Goal: Transaction & Acquisition: Purchase product/service

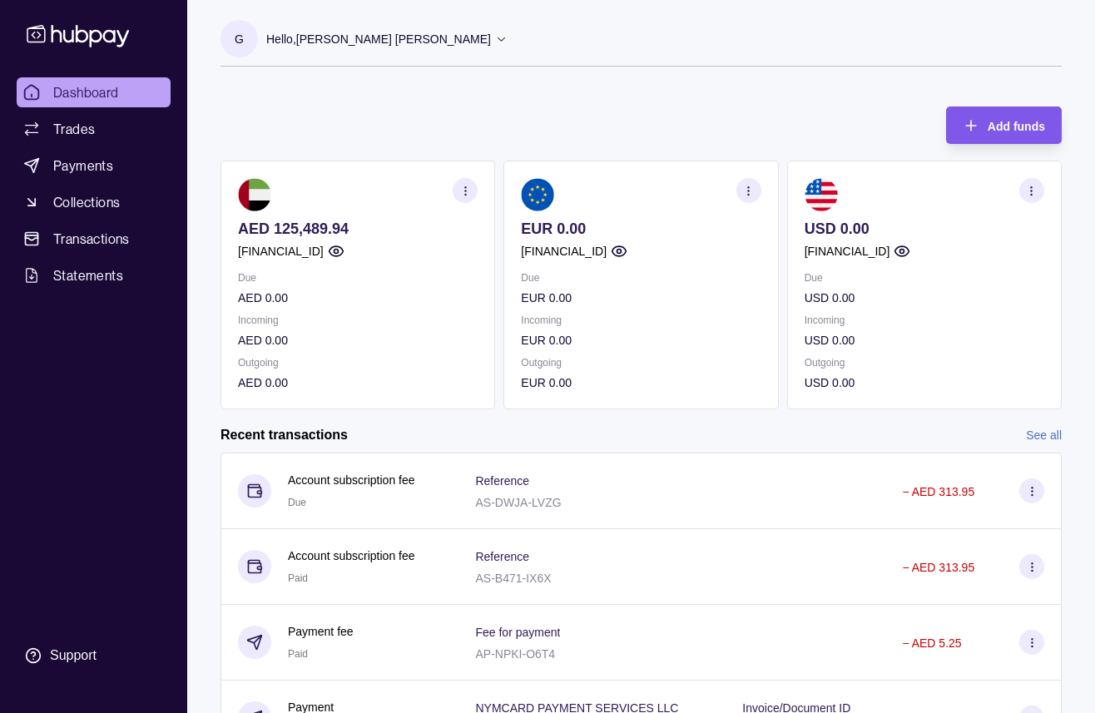
click at [990, 130] on span "Add funds" at bounding box center [1015, 126] width 57 height 13
click at [72, 173] on span "Payments" at bounding box center [83, 166] width 60 height 20
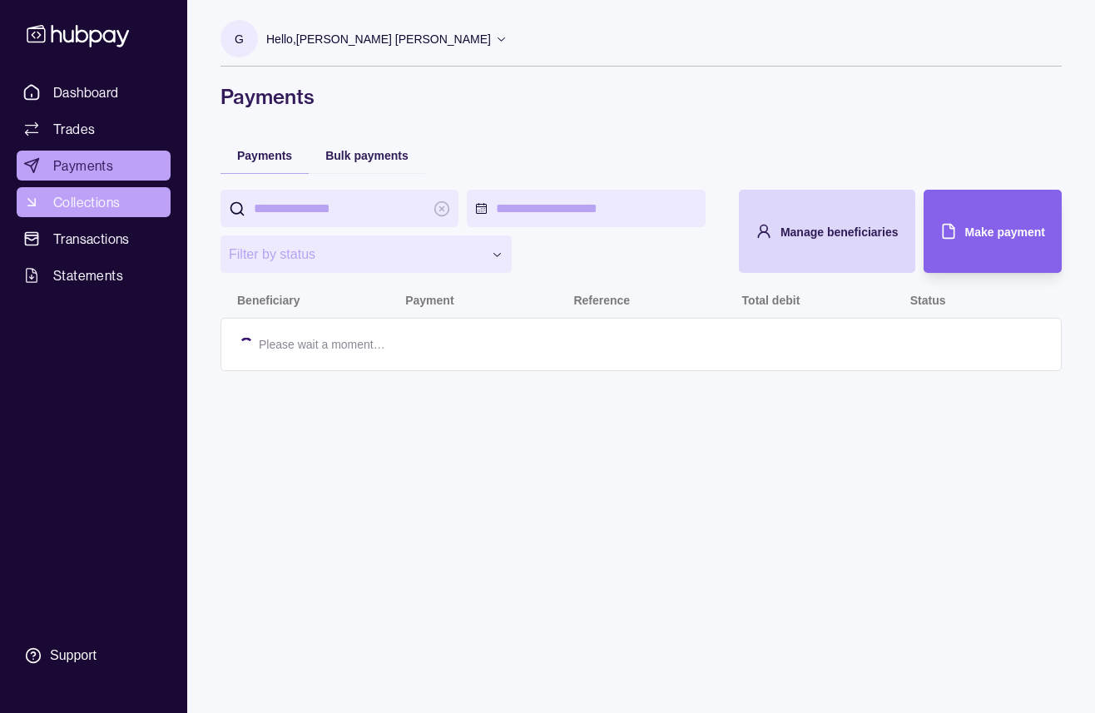
click at [86, 205] on span "Collections" at bounding box center [86, 202] width 67 height 20
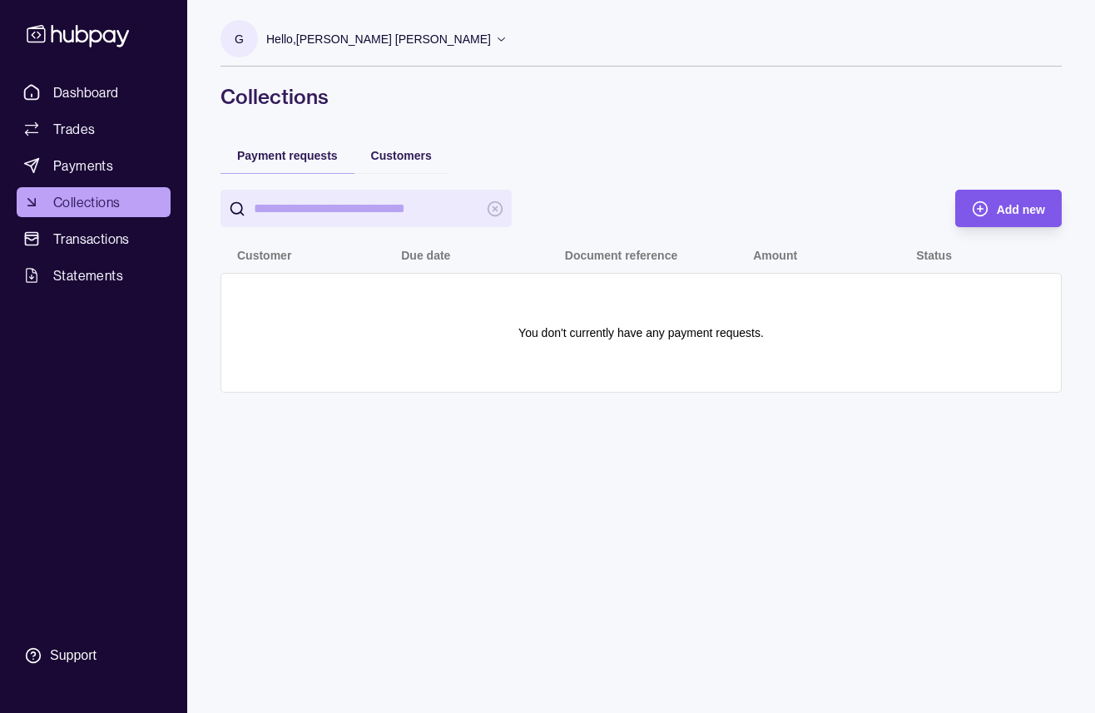
click at [989, 209] on div "Add new" at bounding box center [996, 208] width 98 height 37
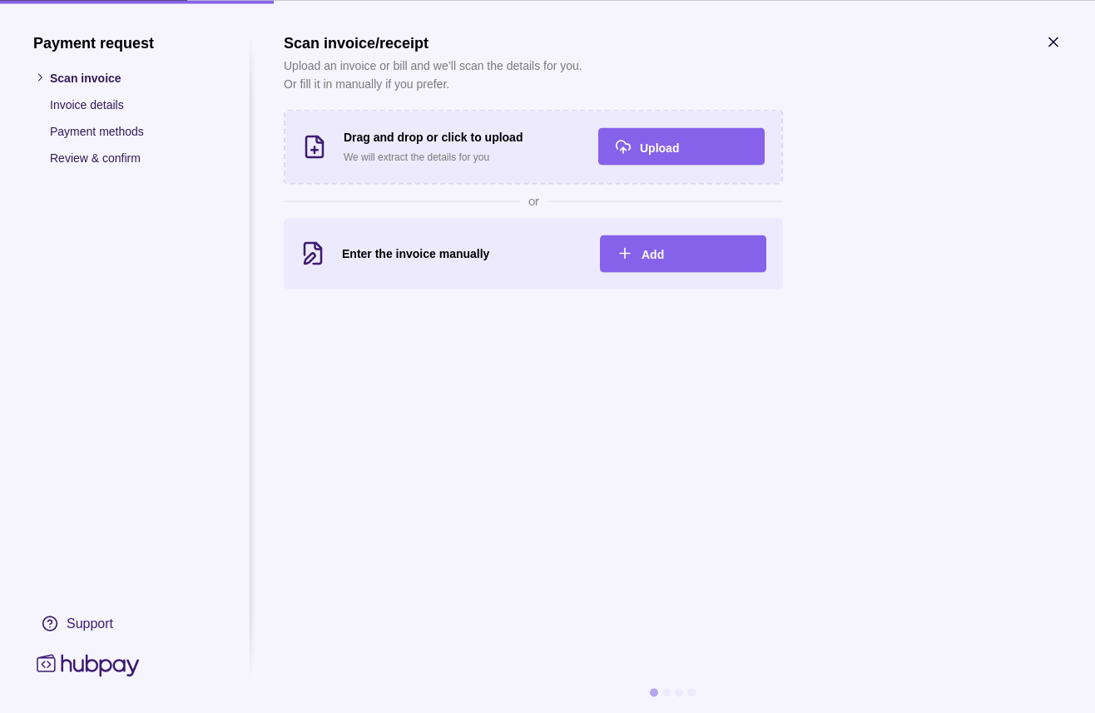
click at [1056, 42] on icon "button" at bounding box center [1053, 41] width 17 height 17
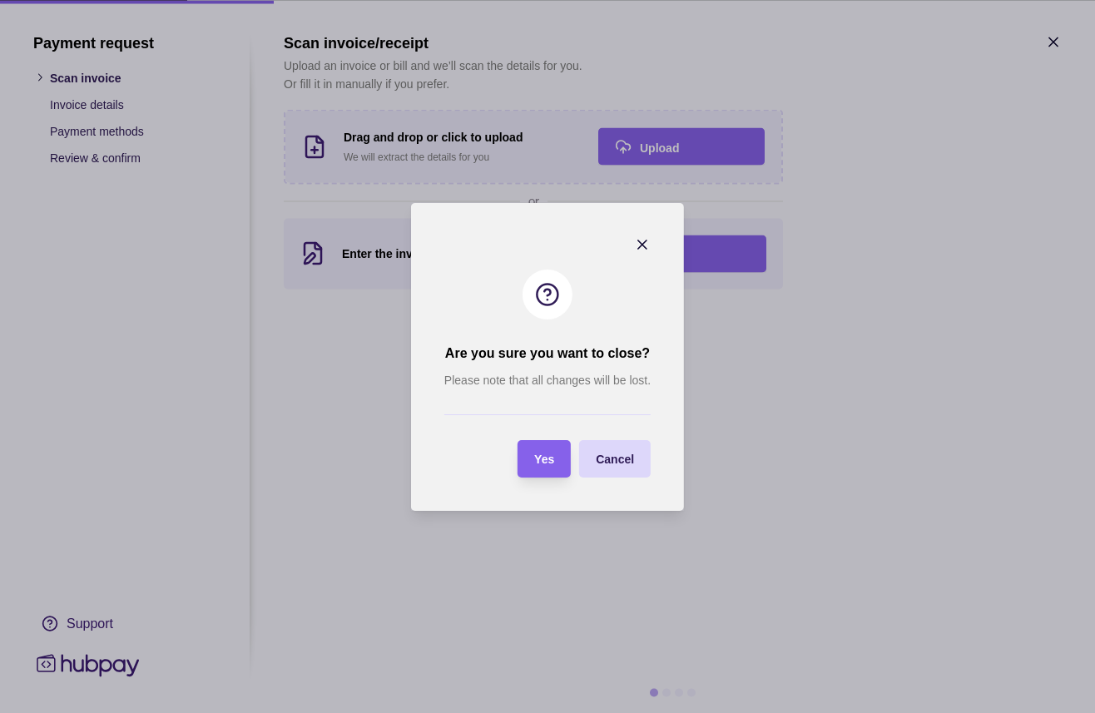
click at [543, 456] on span "Yes" at bounding box center [544, 459] width 20 height 13
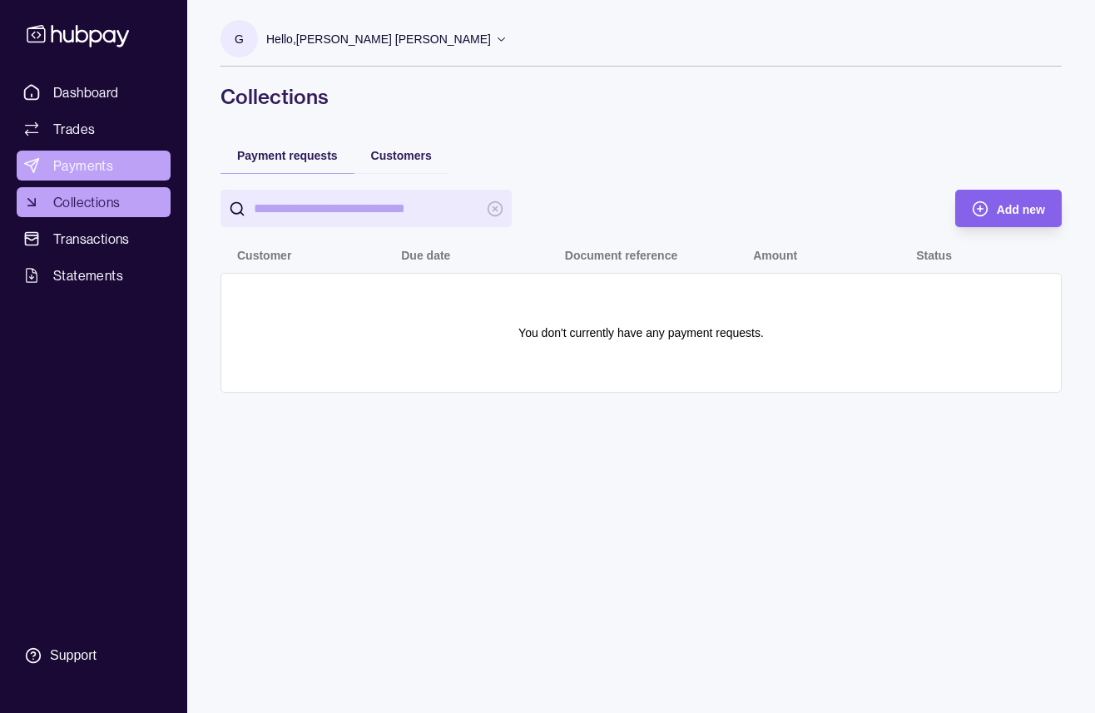
click at [69, 157] on span "Payments" at bounding box center [83, 166] width 60 height 20
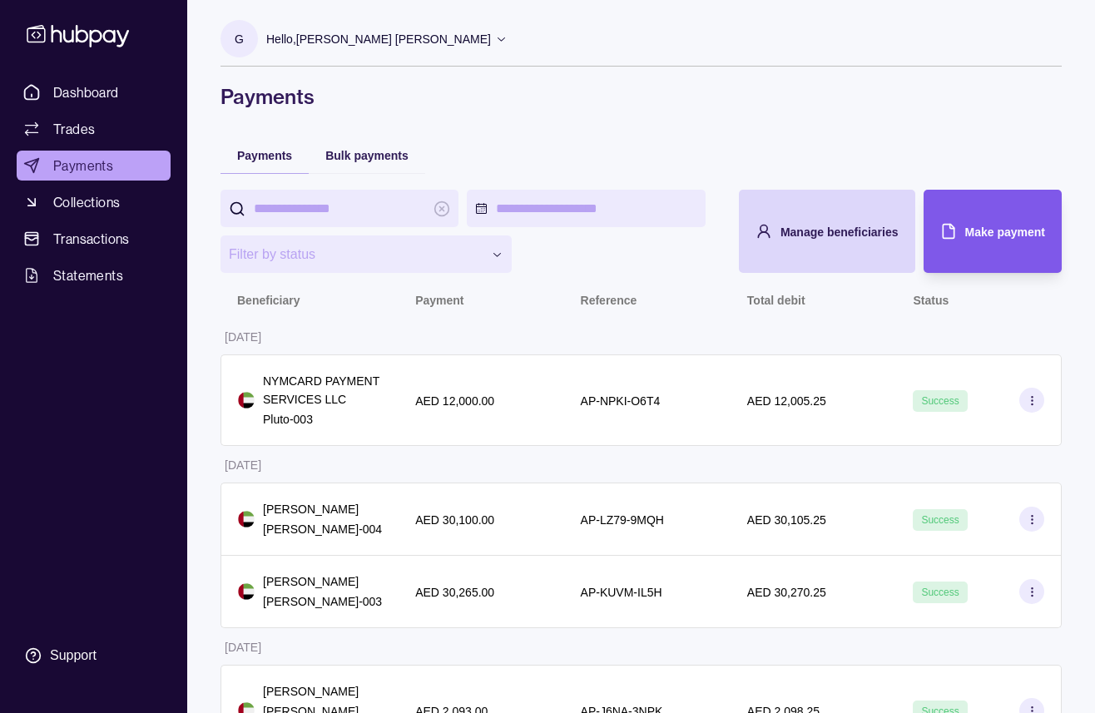
click at [993, 245] on div "Make payment" at bounding box center [980, 231] width 130 height 83
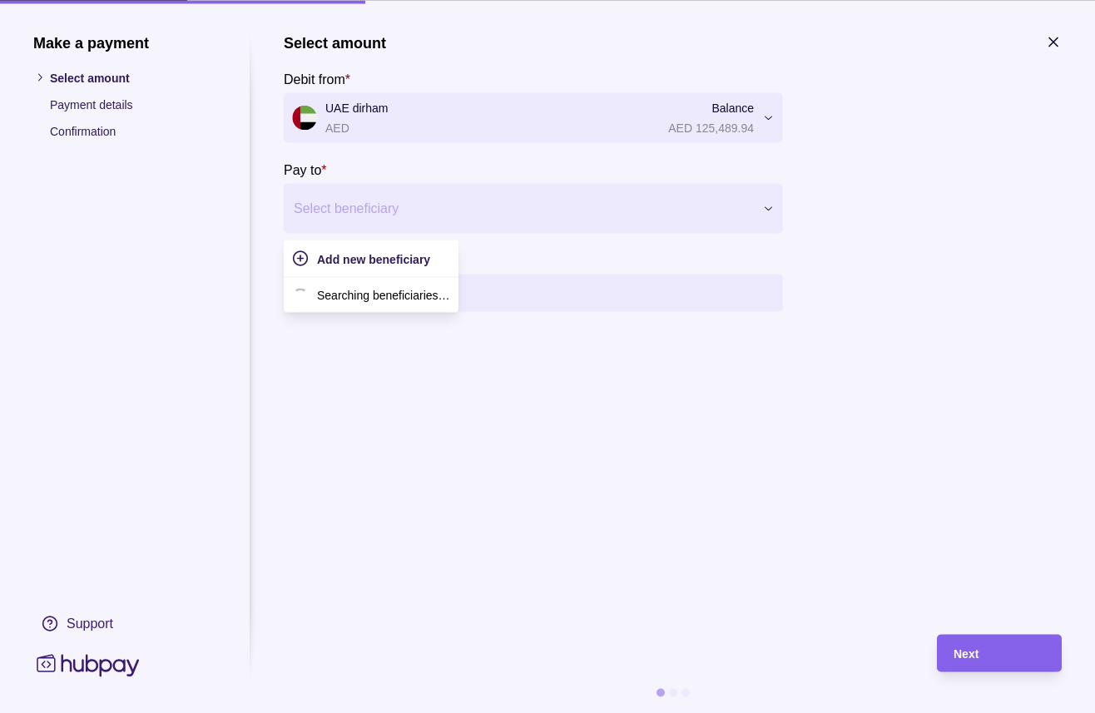
click at [369, 205] on div at bounding box center [523, 207] width 458 height 23
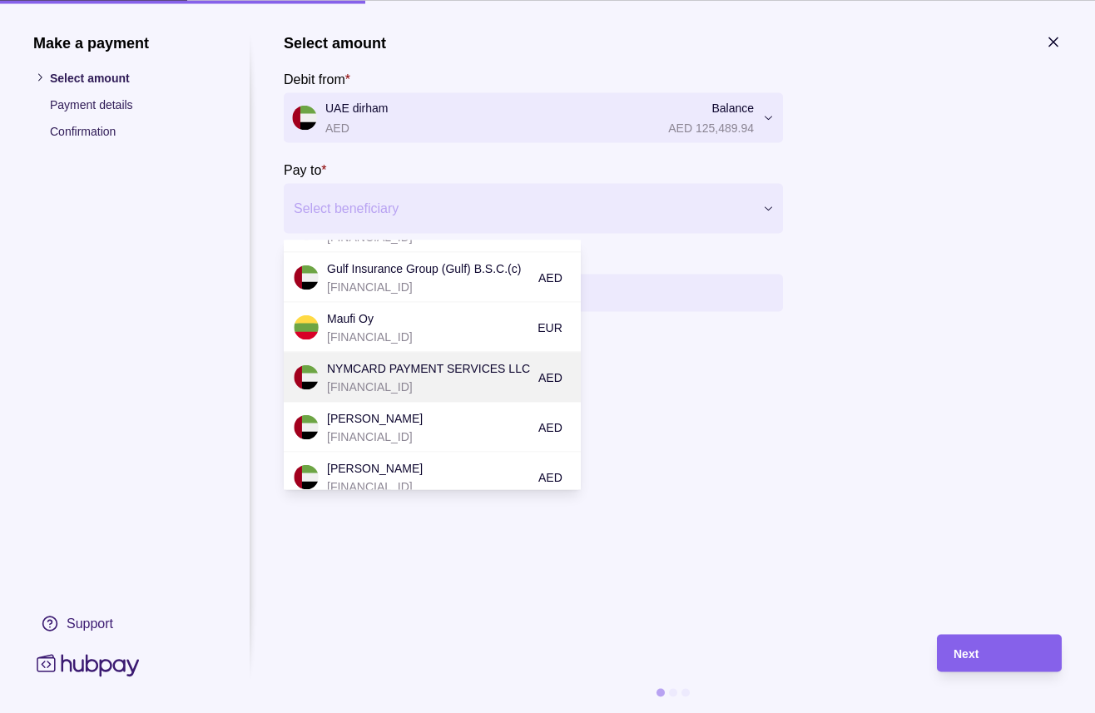
scroll to position [137, 0]
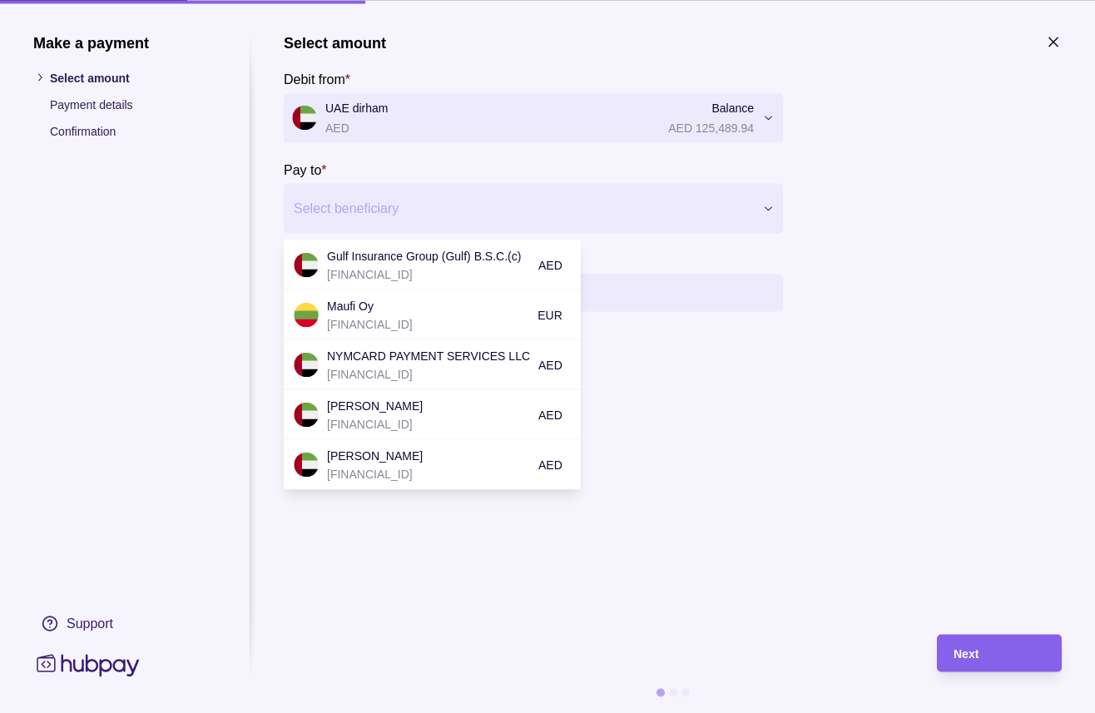
click at [367, 460] on p "[PERSON_NAME]" at bounding box center [428, 455] width 203 height 18
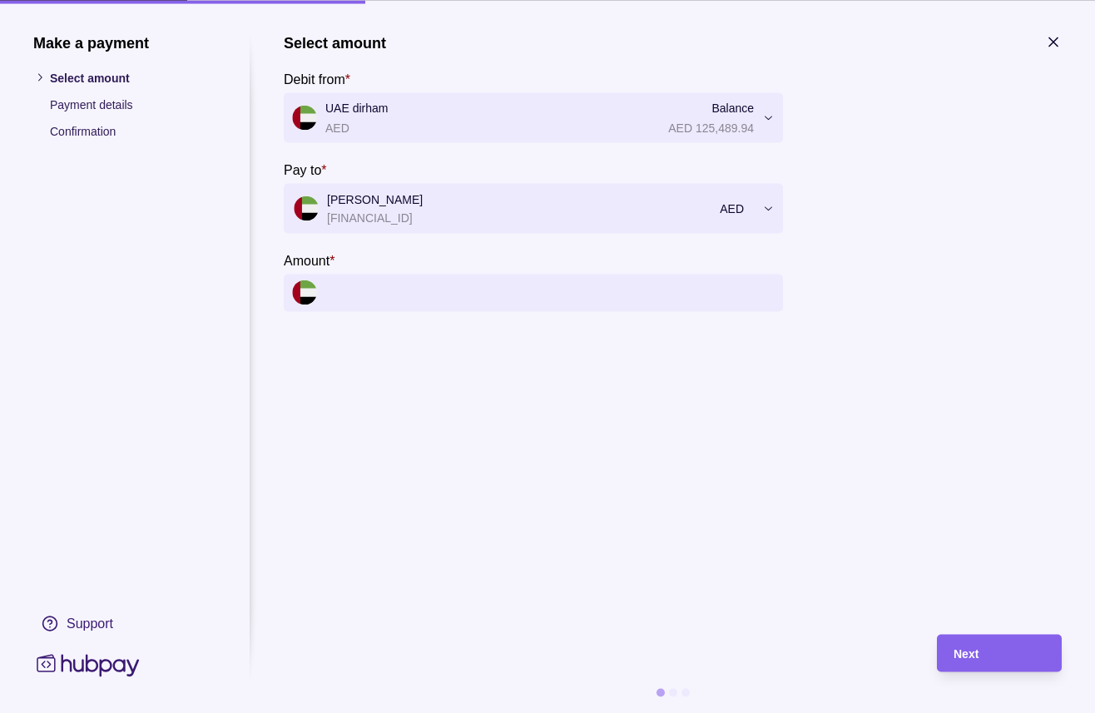
click at [365, 284] on input "Amount *" at bounding box center [549, 292] width 449 height 37
click at [410, 286] on input "Amount *" at bounding box center [549, 292] width 449 height 37
paste input "*********"
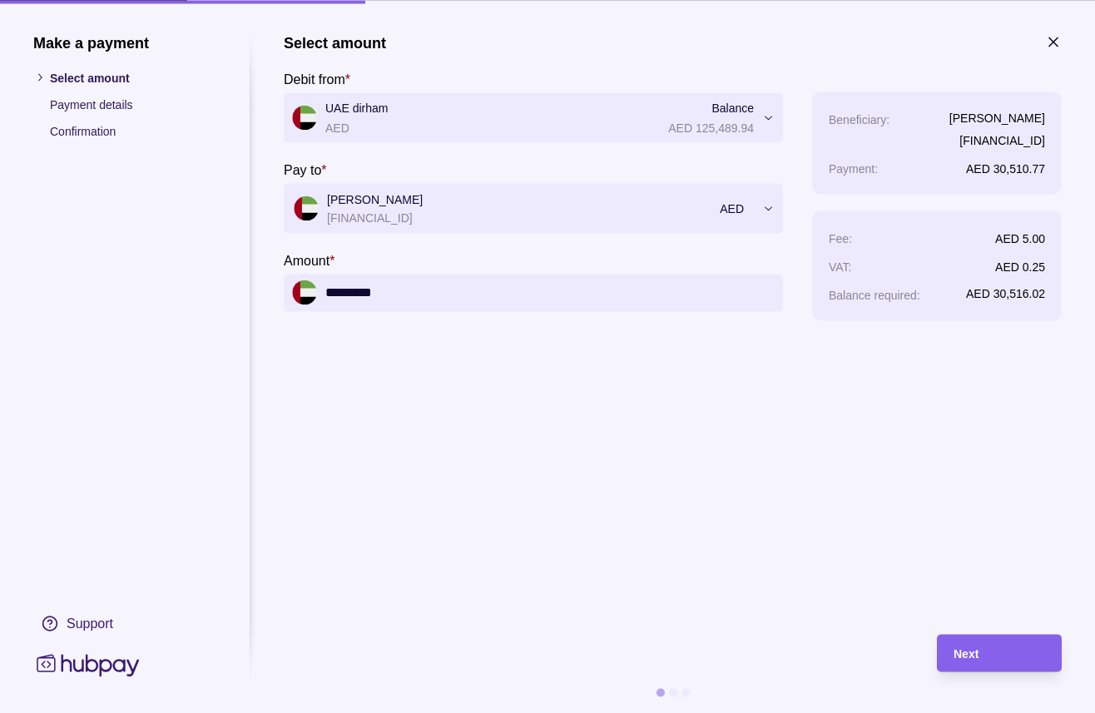
type input "*********"
click at [975, 629] on section "**********" at bounding box center [673, 373] width 778 height 680
drag, startPoint x: 978, startPoint y: 643, endPoint x: 955, endPoint y: 626, distance: 28.6
click at [978, 643] on div "Next" at bounding box center [998, 653] width 91 height 20
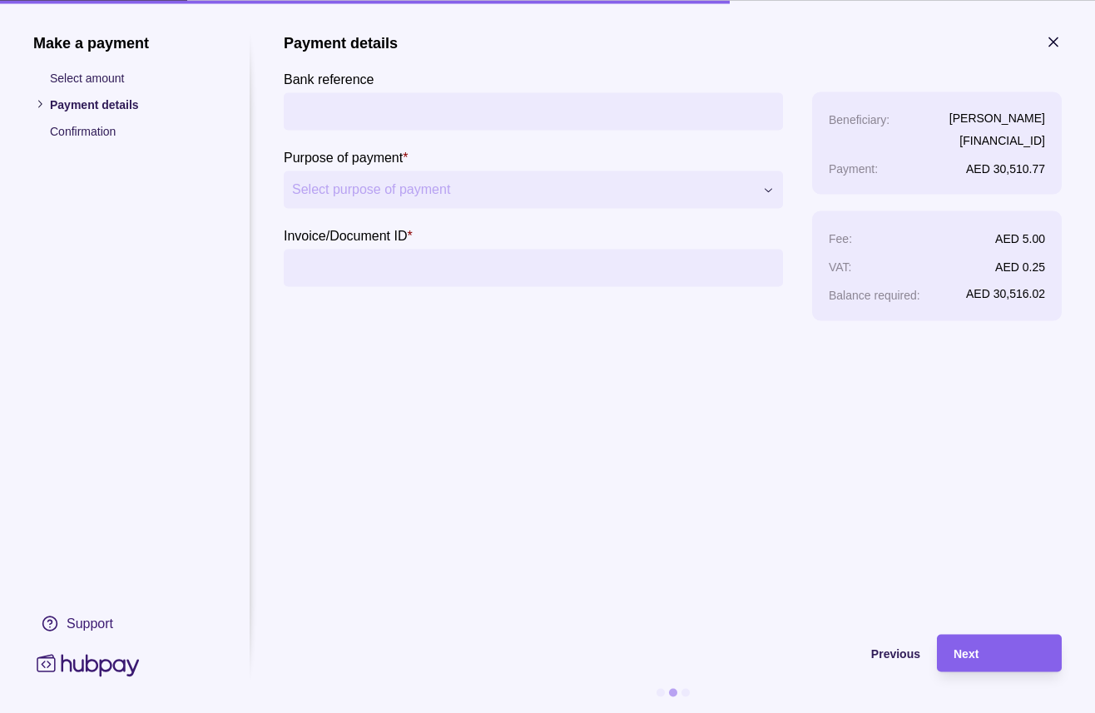
click at [389, 123] on input "Bank reference" at bounding box center [533, 110] width 482 height 37
type input "**********"
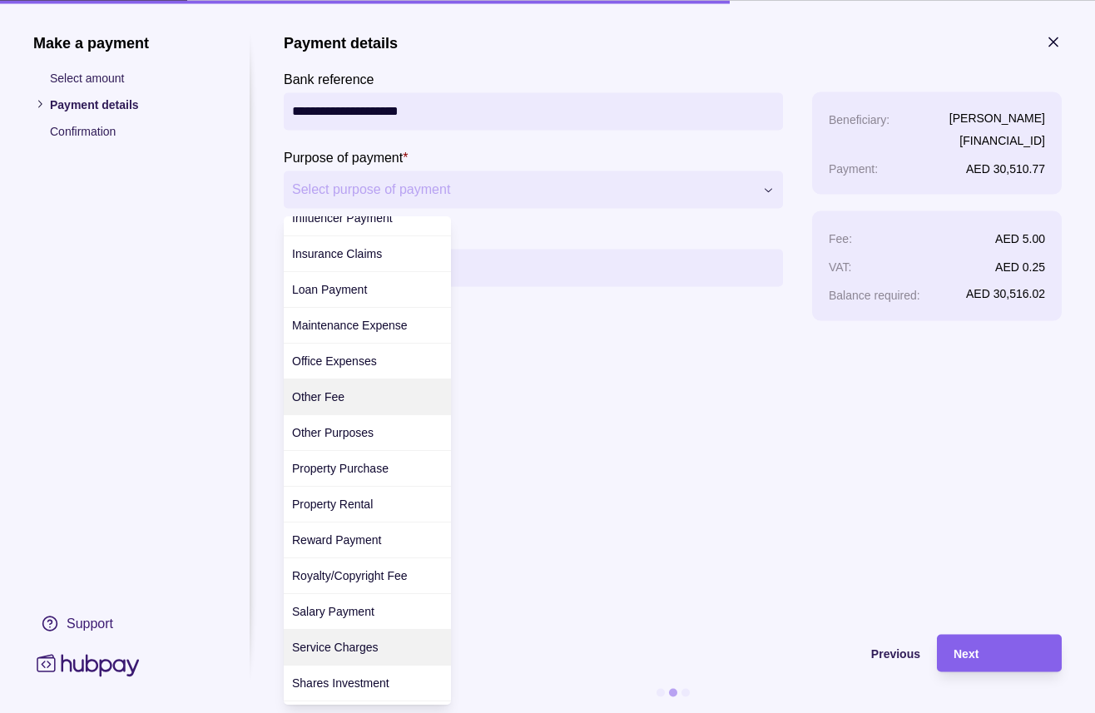
scroll to position [513, 0]
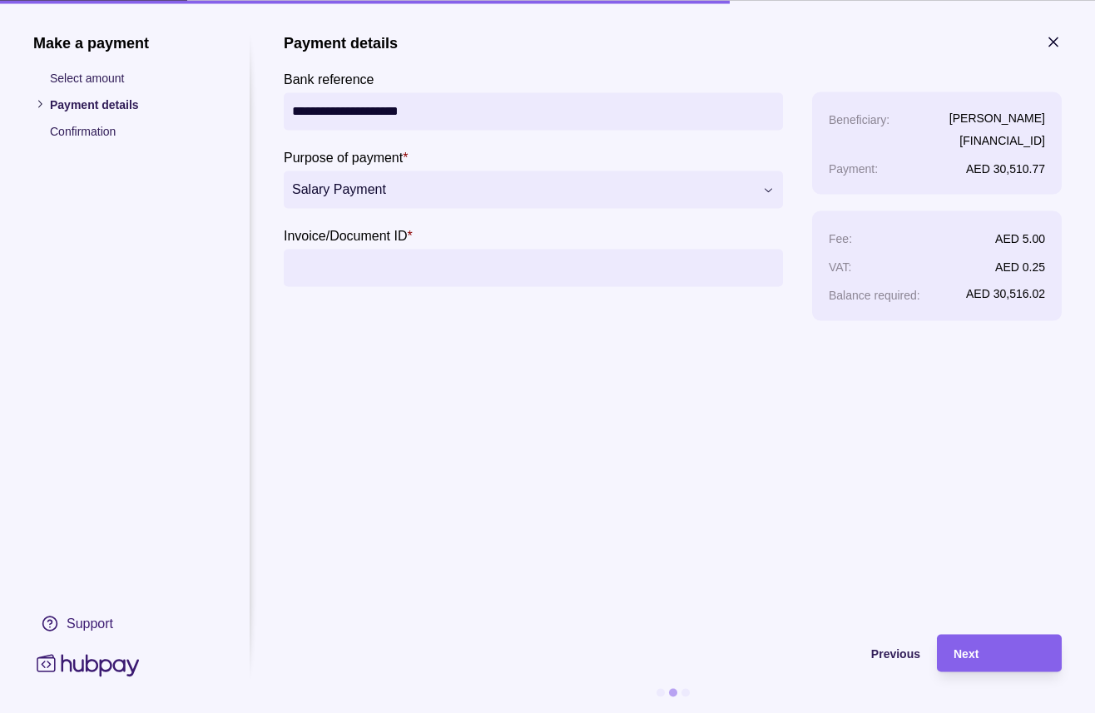
click at [328, 264] on input "Invoice/Document ID *" at bounding box center [533, 267] width 482 height 37
type input "**********"
click at [971, 650] on span "Next" at bounding box center [965, 653] width 25 height 13
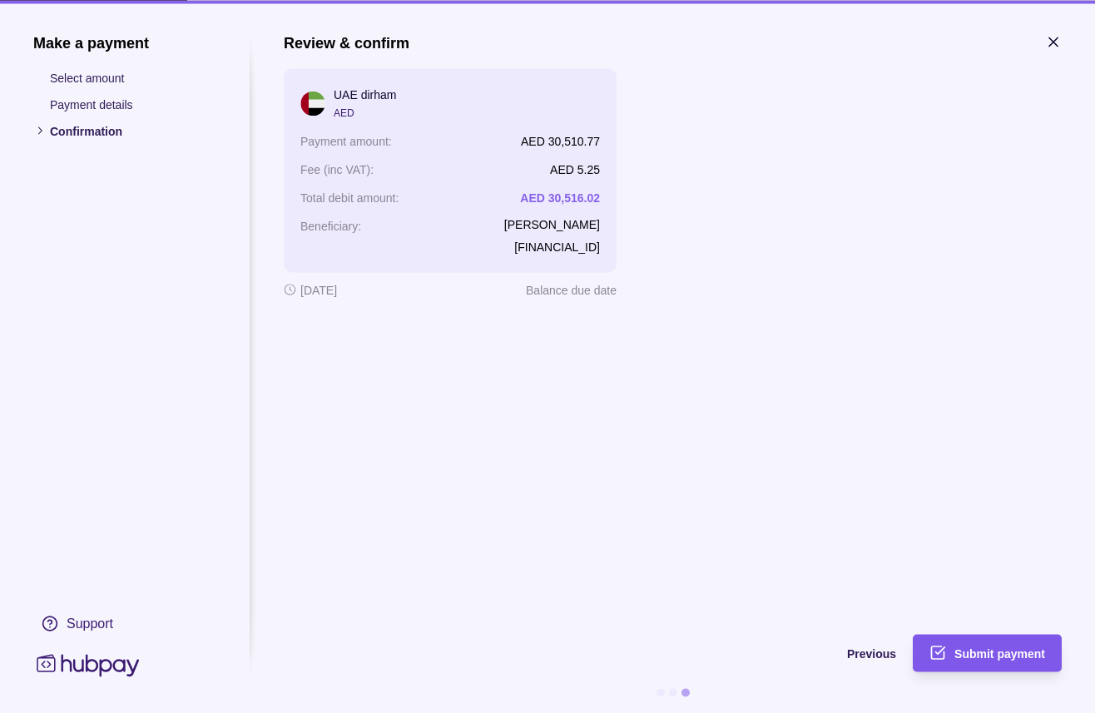
click at [1003, 654] on span "Submit payment" at bounding box center [999, 653] width 91 height 13
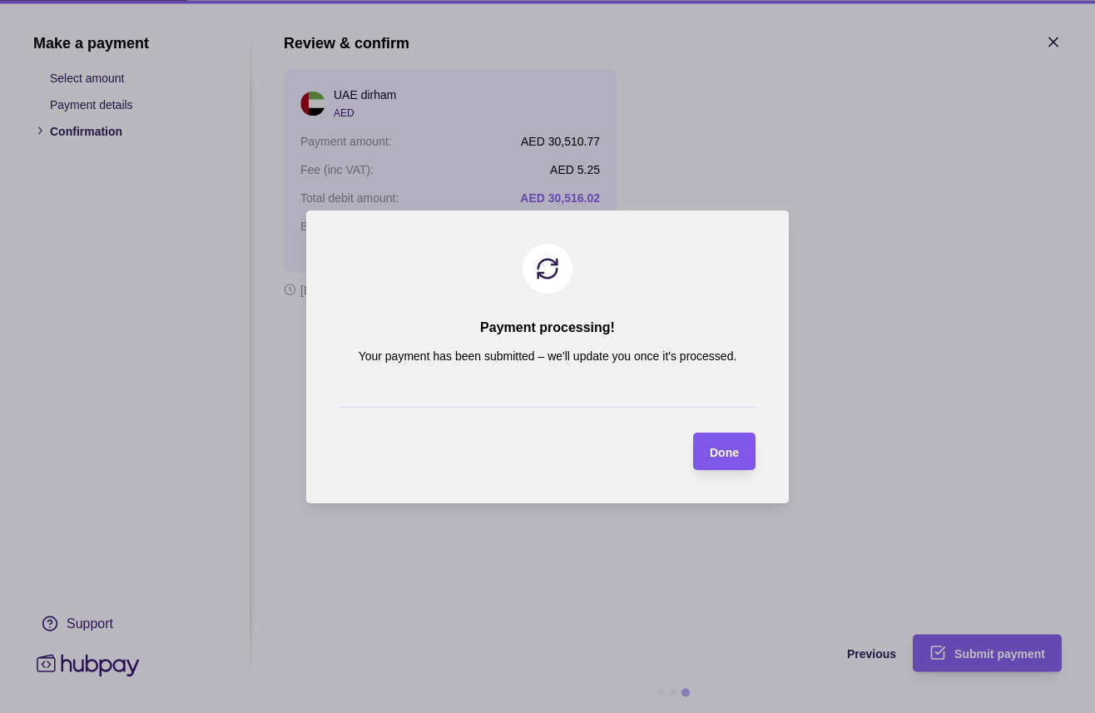
click at [730, 448] on span "Done" at bounding box center [724, 451] width 29 height 13
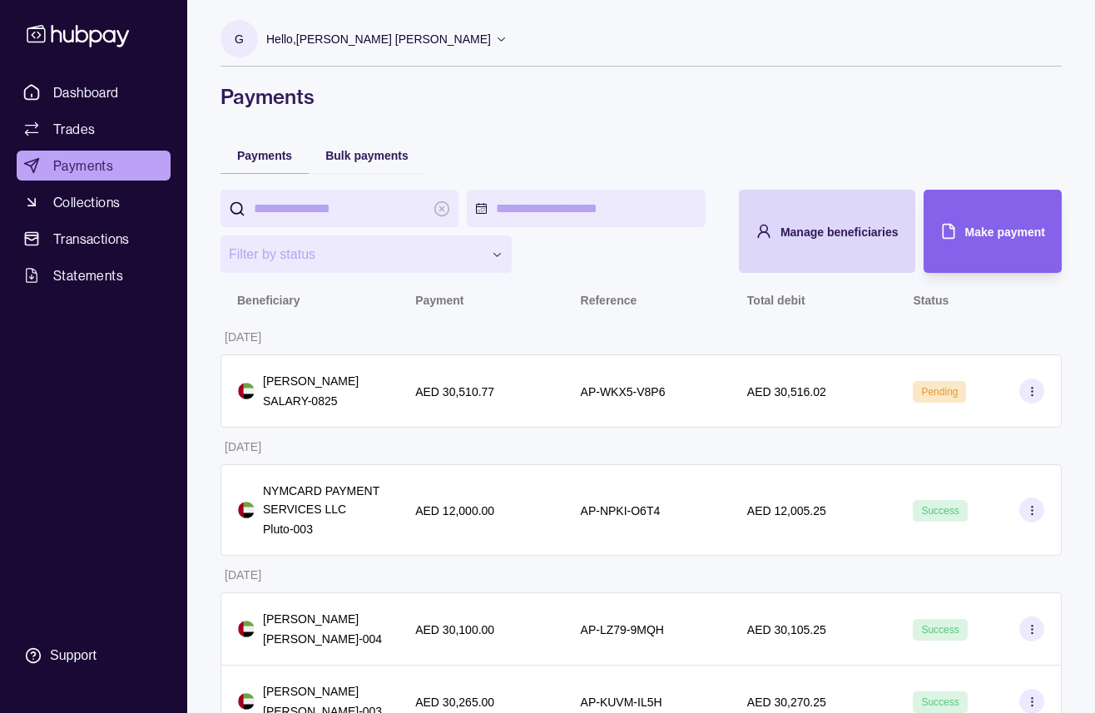
click at [537, 309] on div "Payment" at bounding box center [480, 299] width 131 height 20
click at [974, 261] on div "Make payment" at bounding box center [980, 231] width 130 height 83
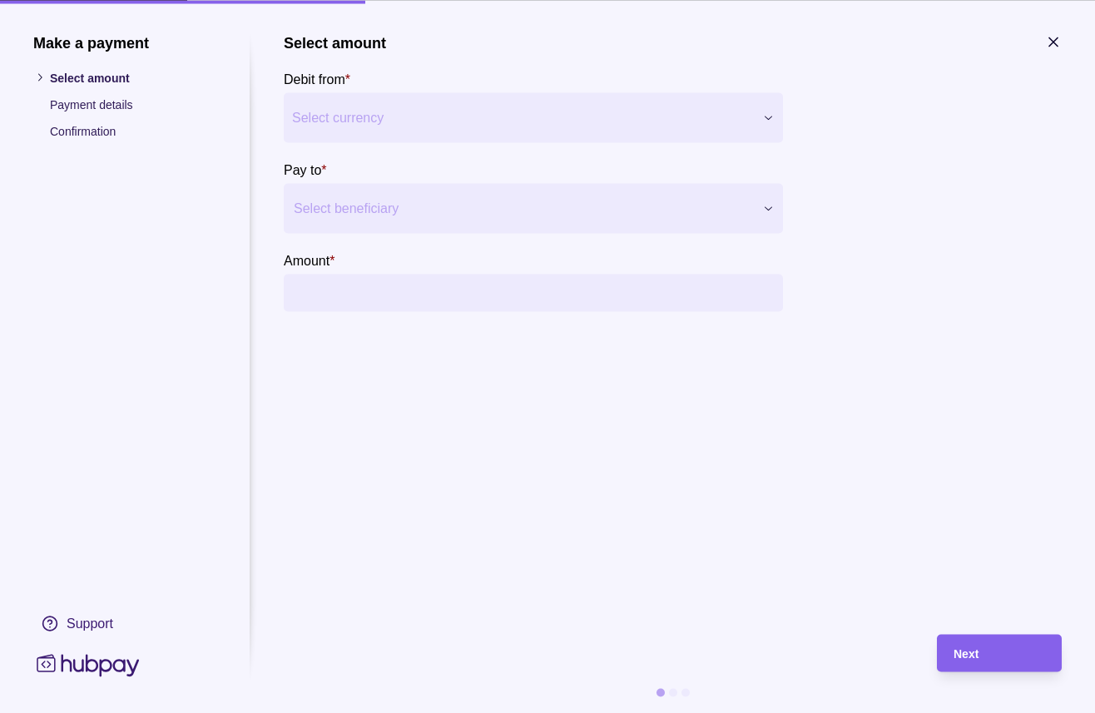
click at [380, 201] on div at bounding box center [523, 207] width 458 height 23
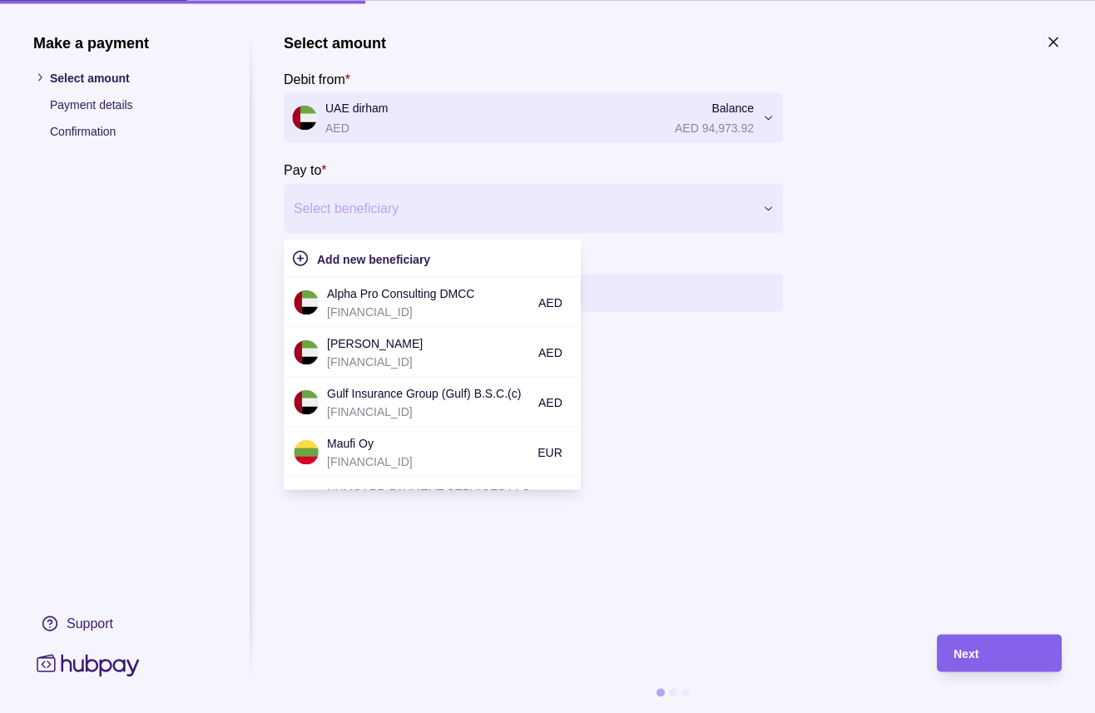
click at [407, 354] on p "[FINANCIAL_ID]" at bounding box center [428, 361] width 203 height 18
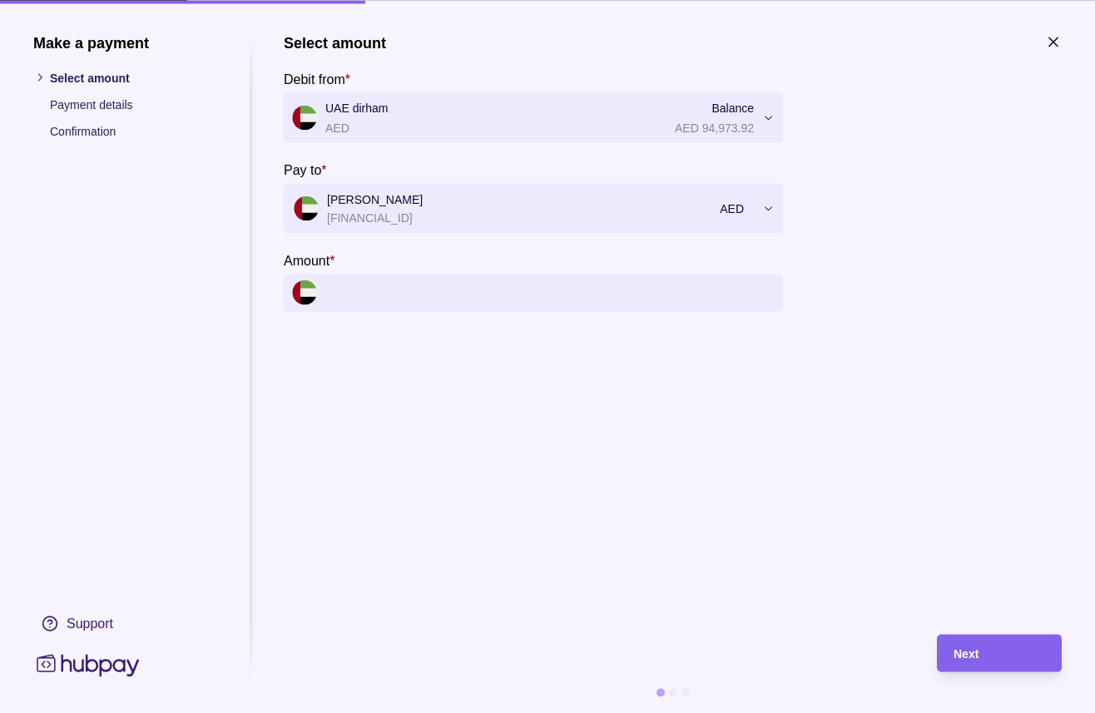
click at [388, 292] on input "Amount *" at bounding box center [549, 292] width 449 height 37
click at [432, 294] on input "Amount *" at bounding box center [549, 292] width 449 height 37
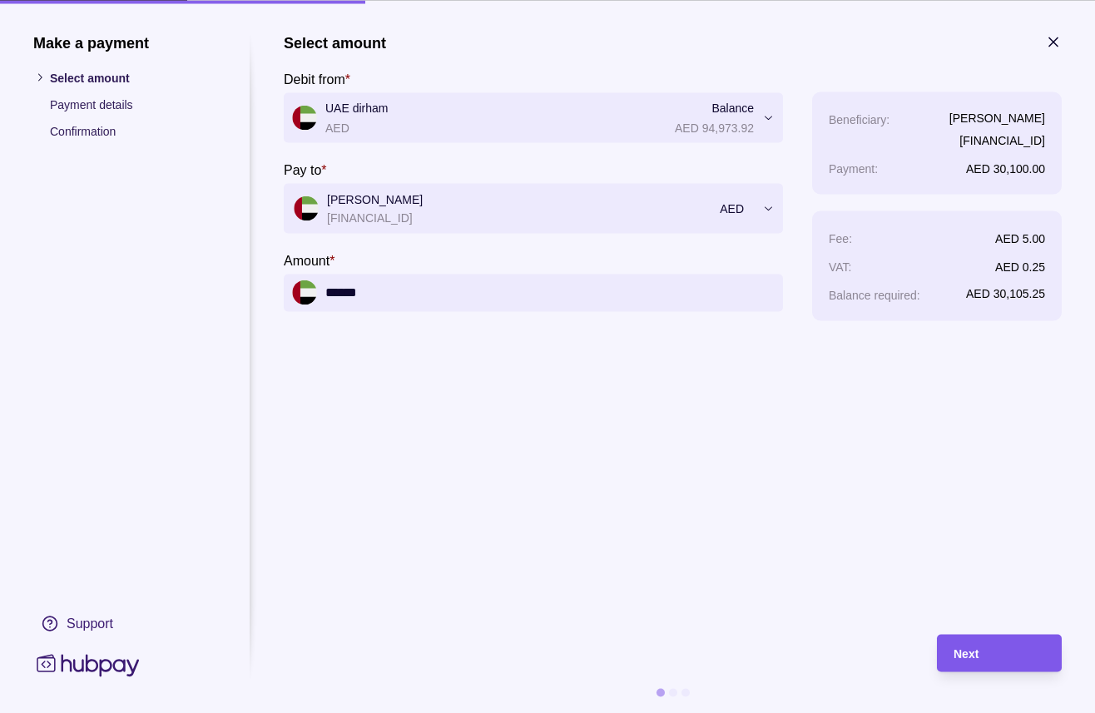
type input "******"
click at [971, 665] on div "Next" at bounding box center [986, 652] width 116 height 37
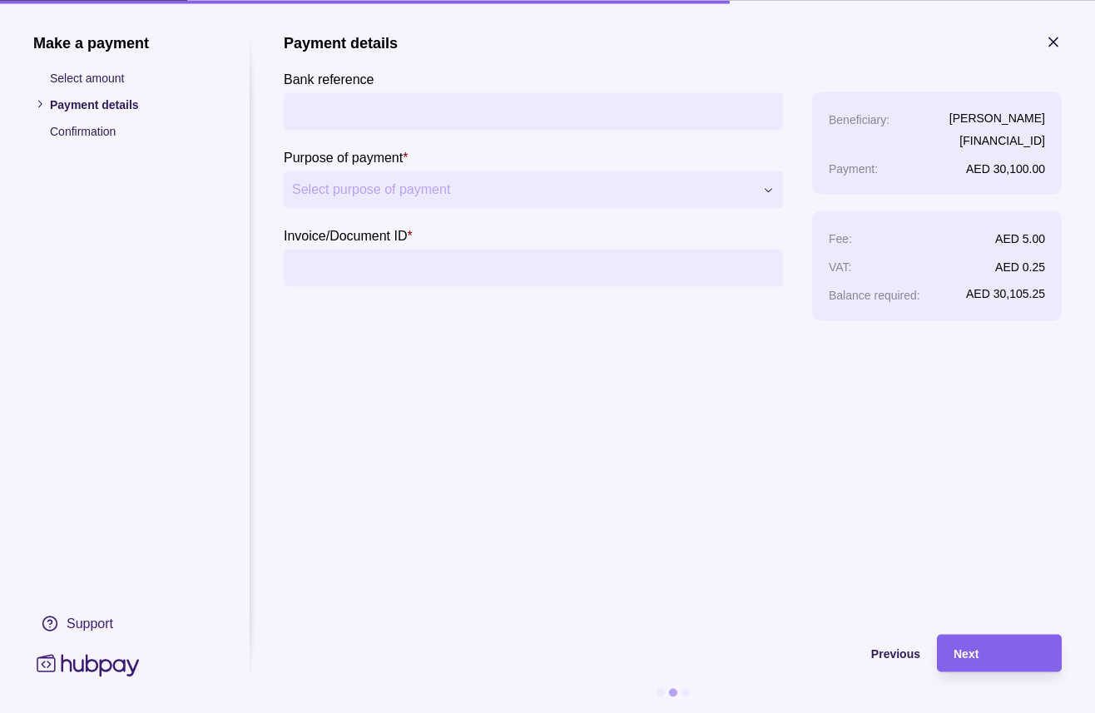
click at [351, 118] on input "Bank reference" at bounding box center [533, 110] width 482 height 37
type input "**********"
click at [393, 255] on input "Invoice/Document ID *" at bounding box center [533, 267] width 482 height 37
type input "**********"
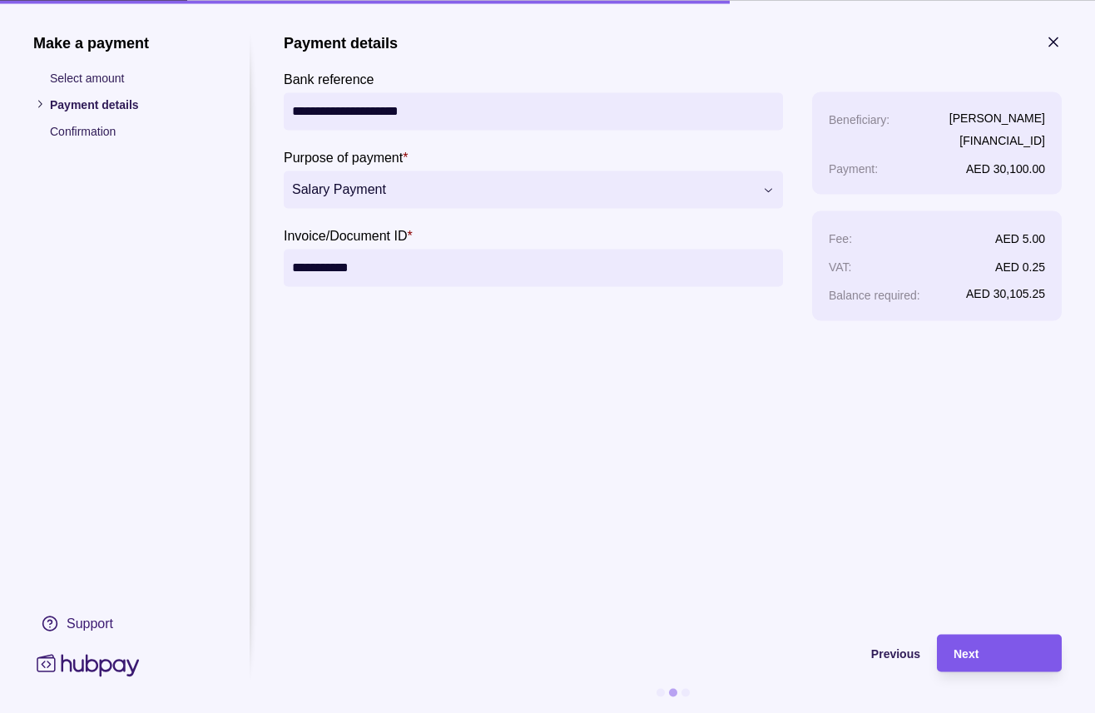
click at [1002, 644] on div "Next" at bounding box center [998, 653] width 91 height 20
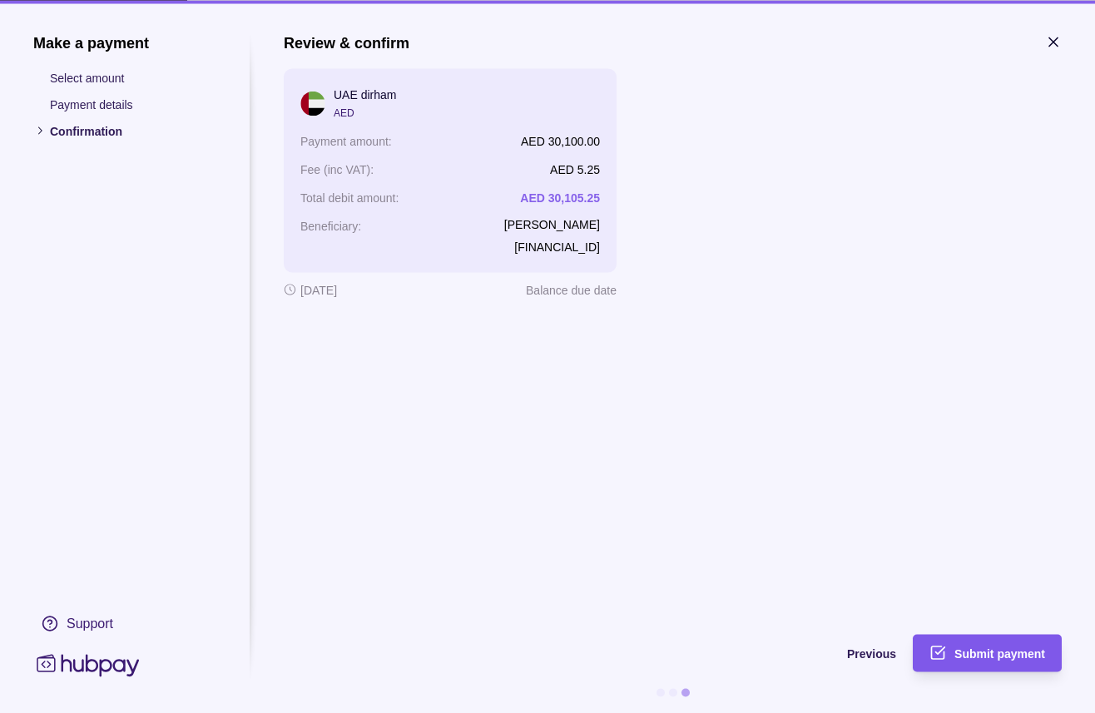
click at [975, 638] on div "Submit payment" at bounding box center [974, 652] width 141 height 37
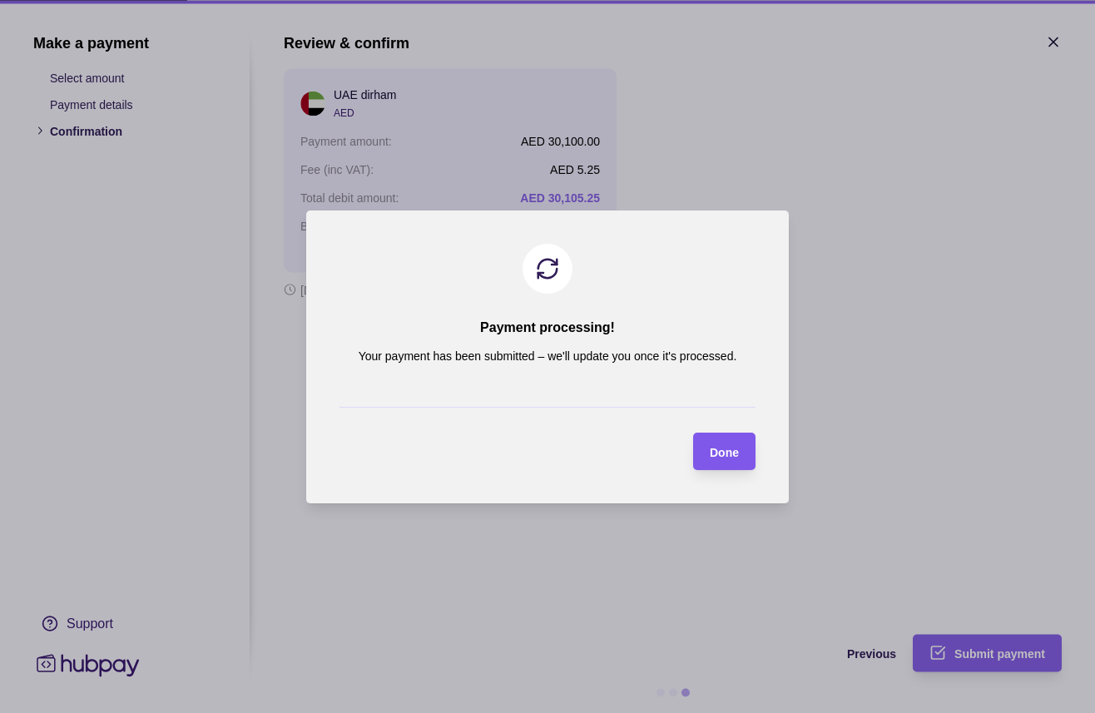
click at [734, 454] on span "Done" at bounding box center [724, 451] width 29 height 13
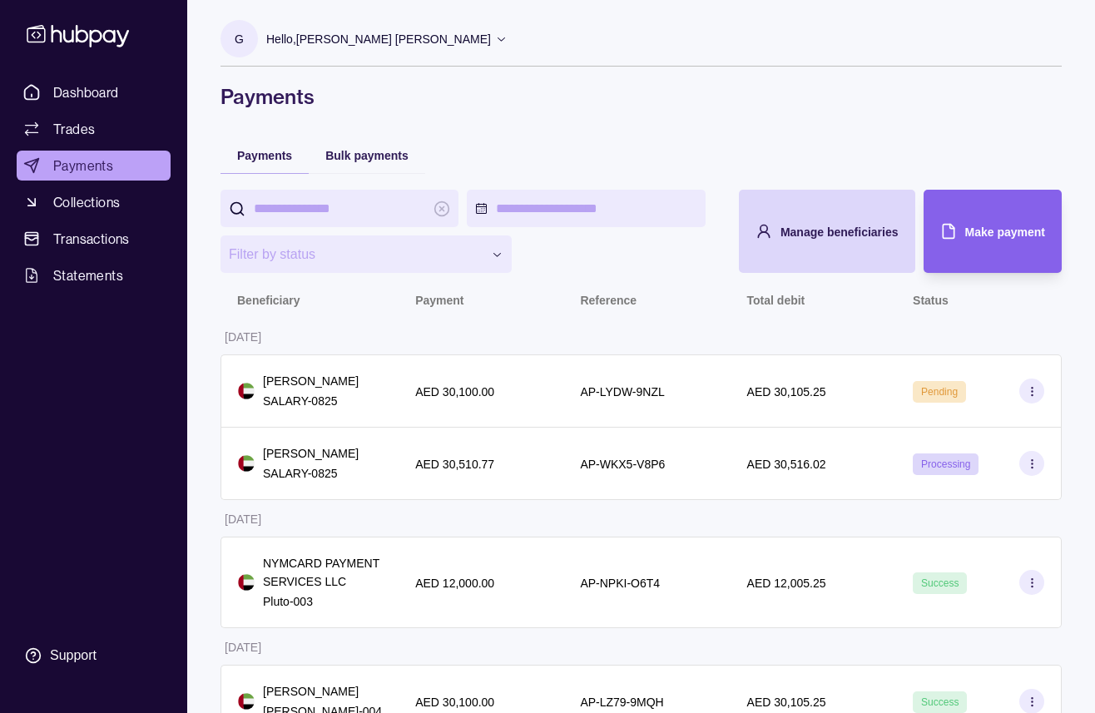
click at [59, 98] on span "Dashboard" at bounding box center [86, 92] width 66 height 20
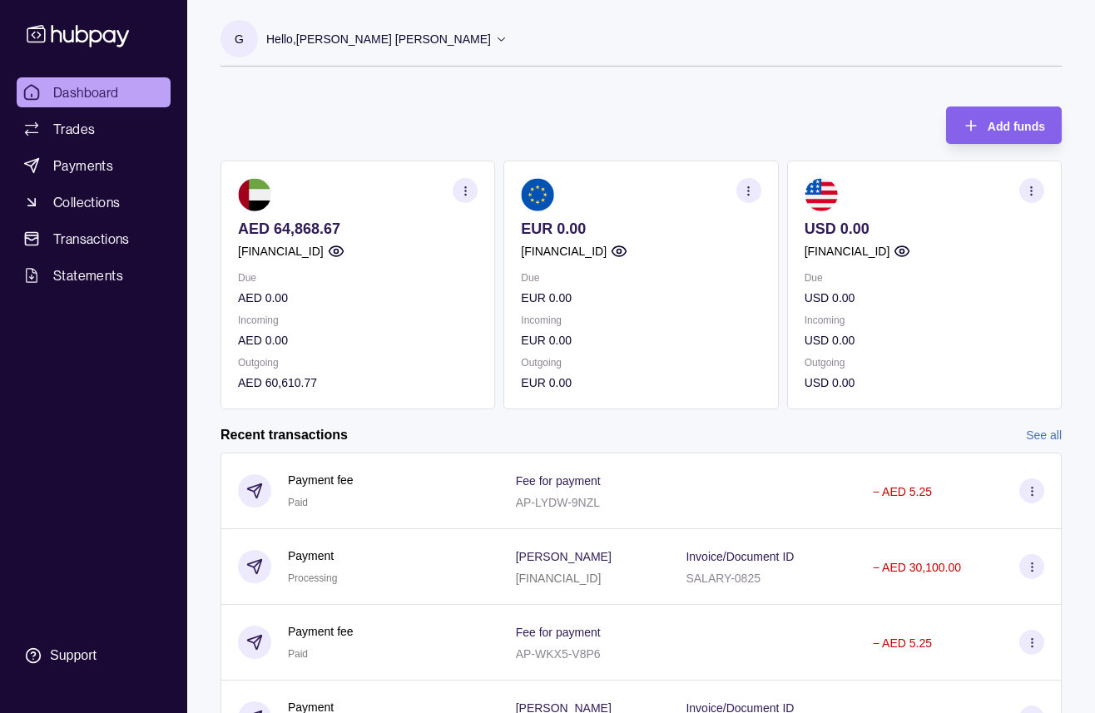
click at [366, 230] on p "AED 64,868.67" at bounding box center [358, 229] width 240 height 18
click at [333, 227] on p "AED 64,868.67" at bounding box center [358, 229] width 240 height 18
click at [324, 229] on p "AED 64,868.67" at bounding box center [358, 229] width 240 height 18
click at [1046, 426] on link "See all" at bounding box center [1044, 435] width 36 height 18
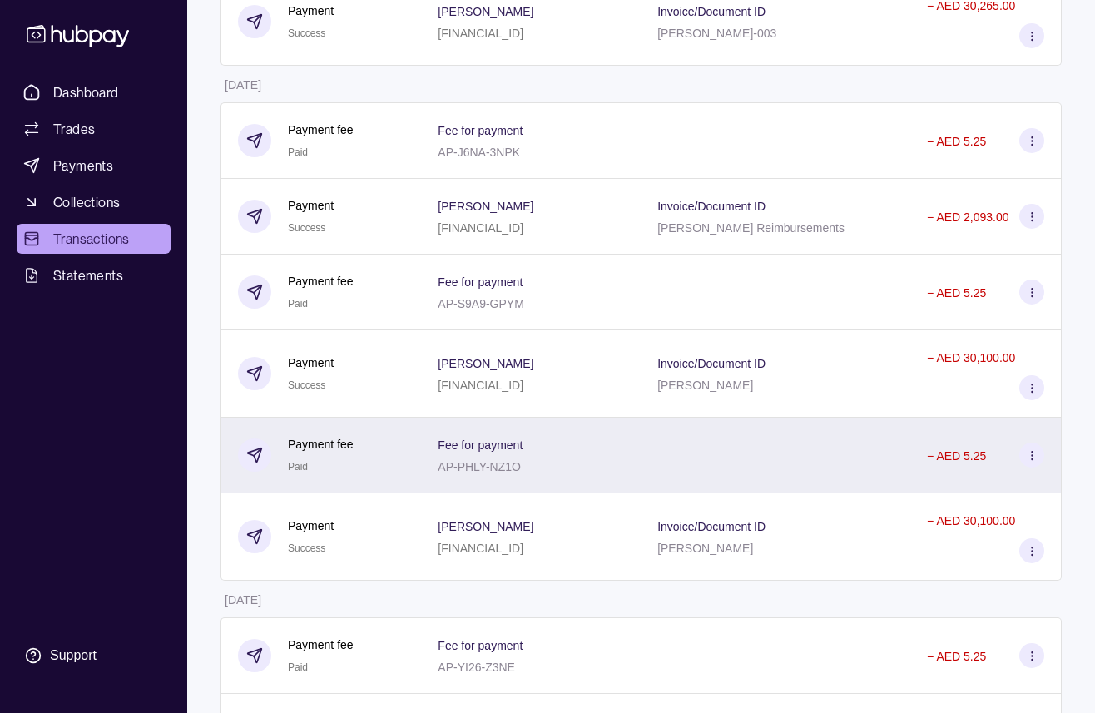
scroll to position [1377, 0]
